Goal: Manage account settings

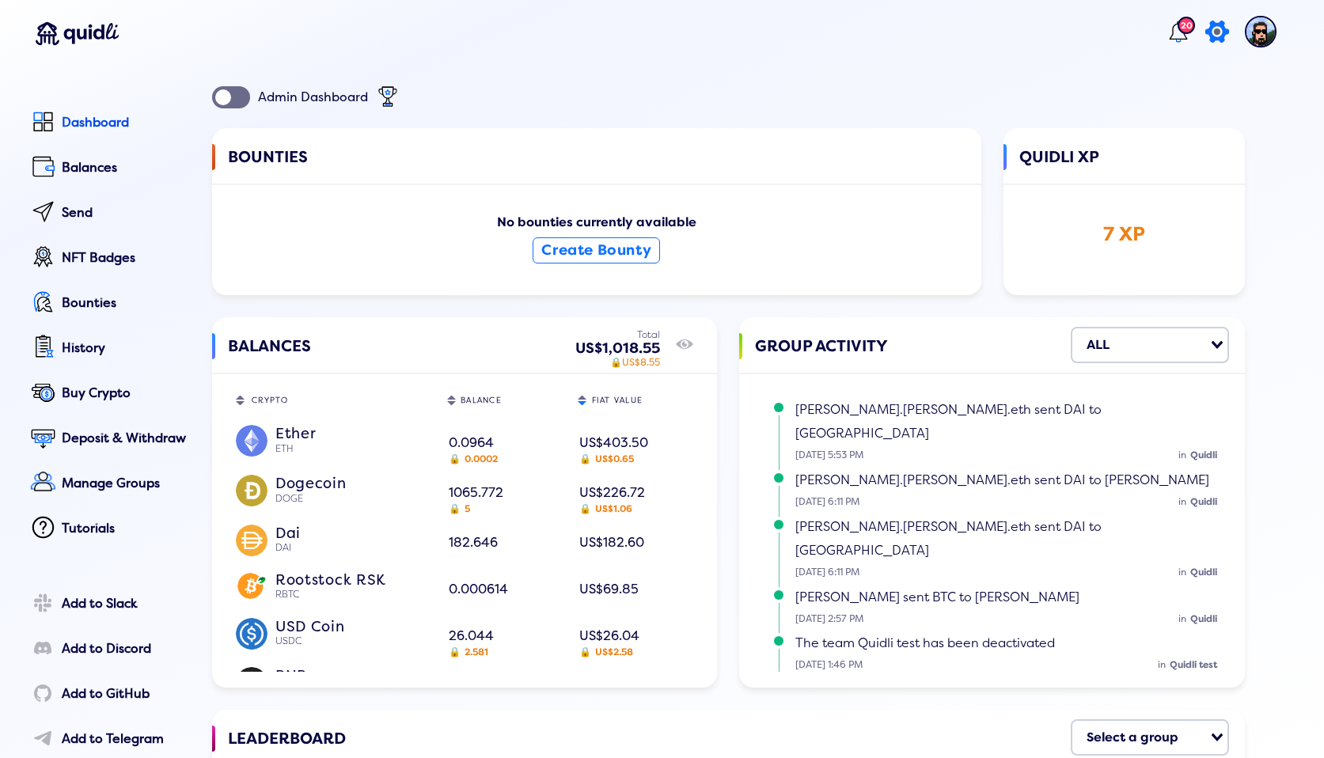
click at [1201, 32] on icon at bounding box center [1216, 32] width 31 height 32
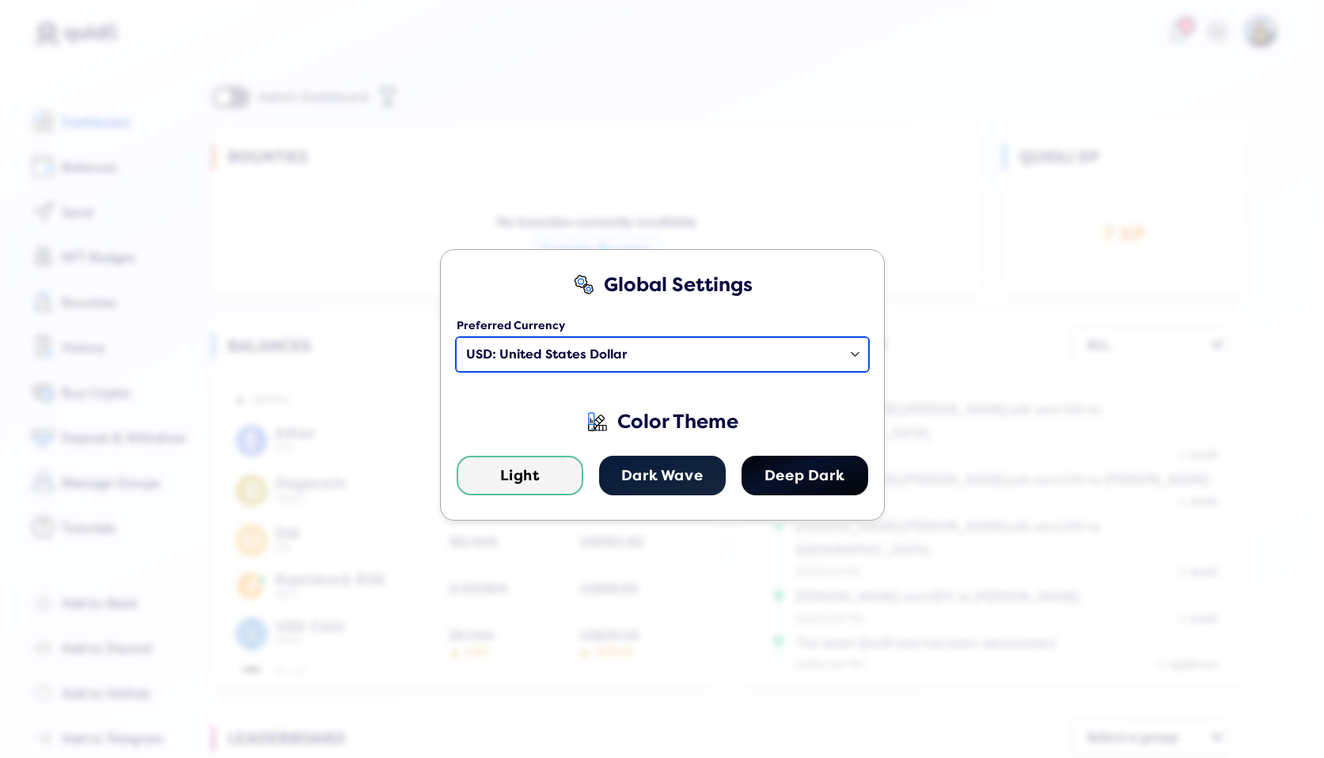
click at [552, 365] on select "Select a country USD: United States Dollar EUR: Euro AED : [GEOGRAPHIC_DATA] Di…" at bounding box center [663, 354] width 412 height 33
select select "RUB"
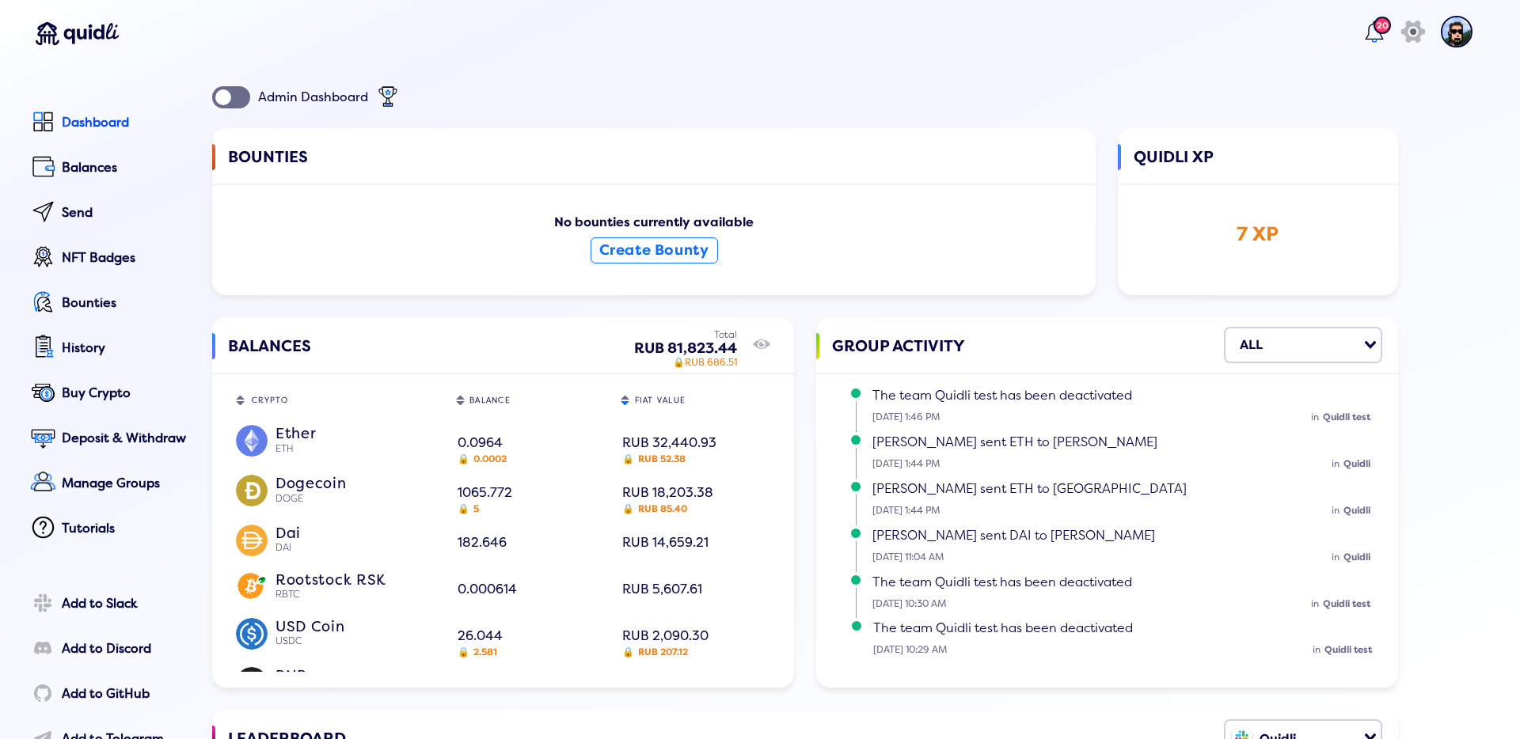
scroll to position [200, 0]
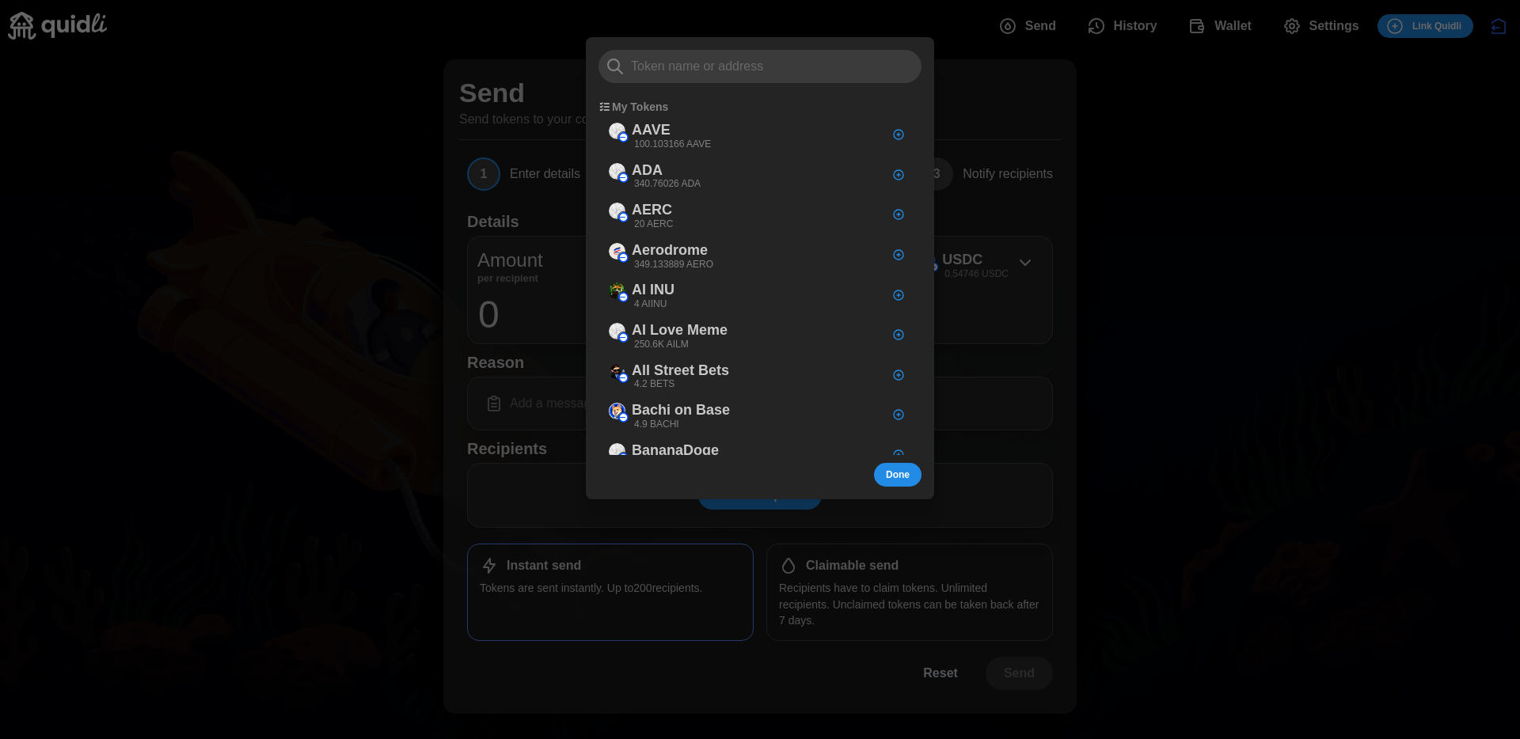
scroll to position [4394, 0]
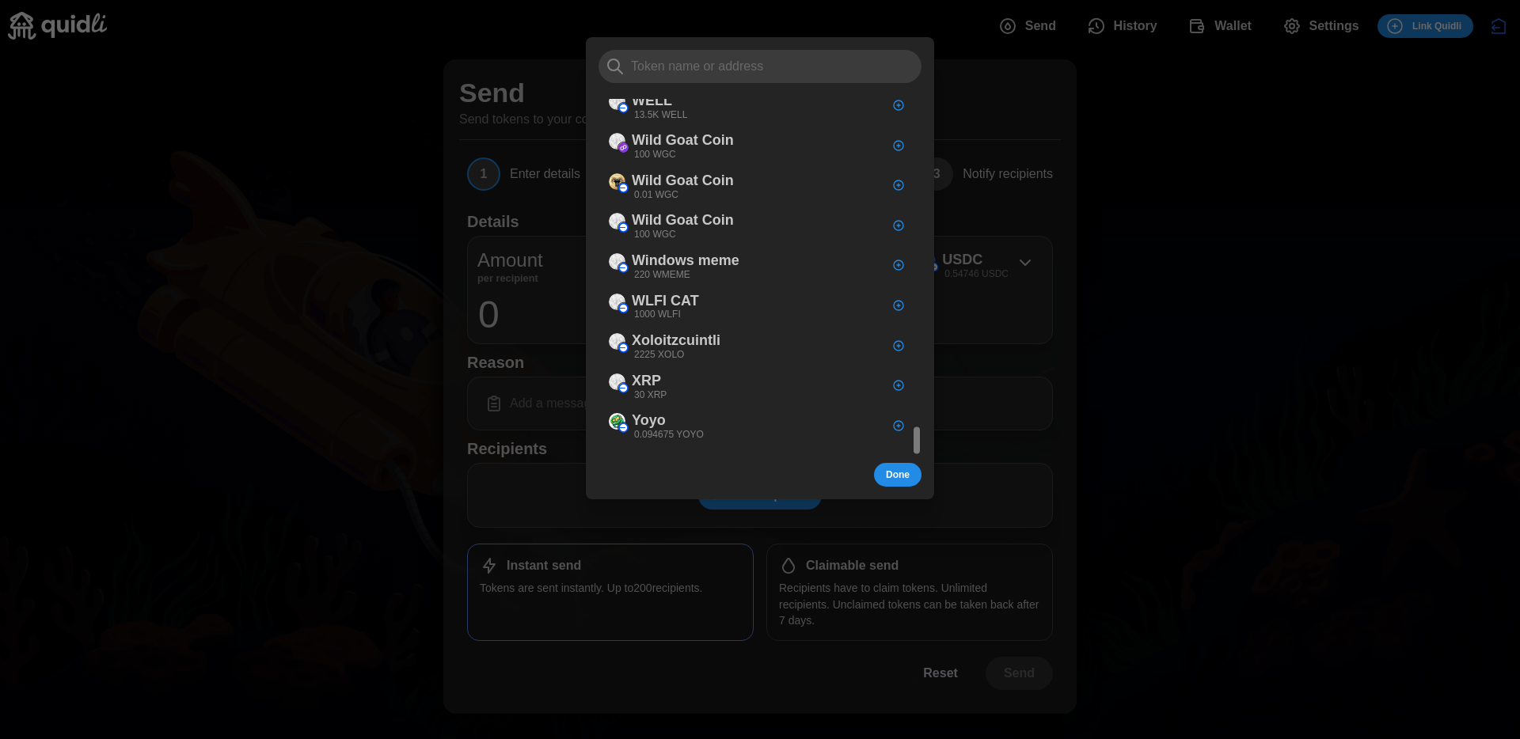
click at [461, 131] on div at bounding box center [760, 369] width 1520 height 739
